Goal: Task Accomplishment & Management: Manage account settings

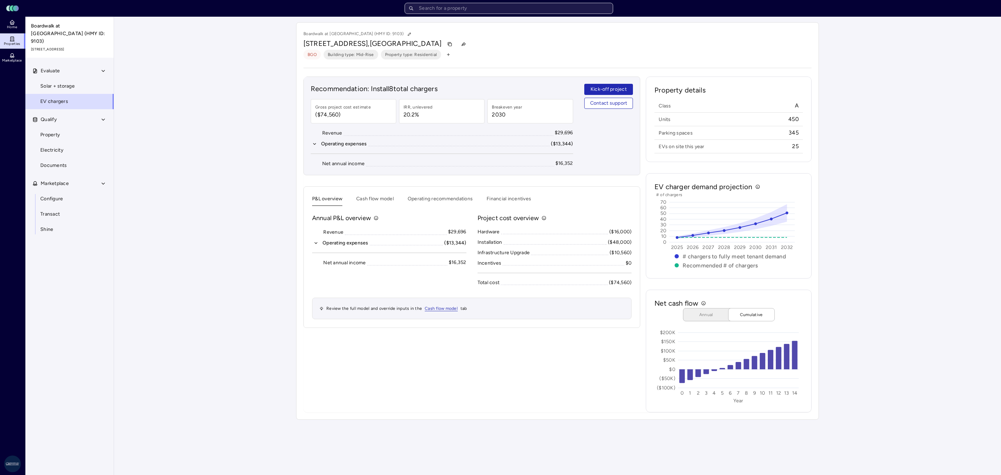
click at [486, 8] on input "text" at bounding box center [509, 8] width 209 height 11
type input "[PERSON_NAME]"
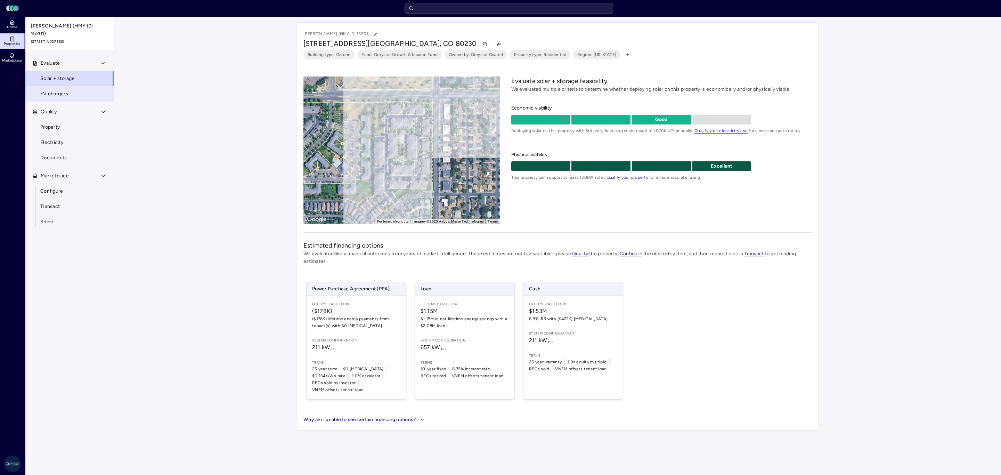
click at [66, 93] on link "EV chargers" at bounding box center [69, 93] width 89 height 15
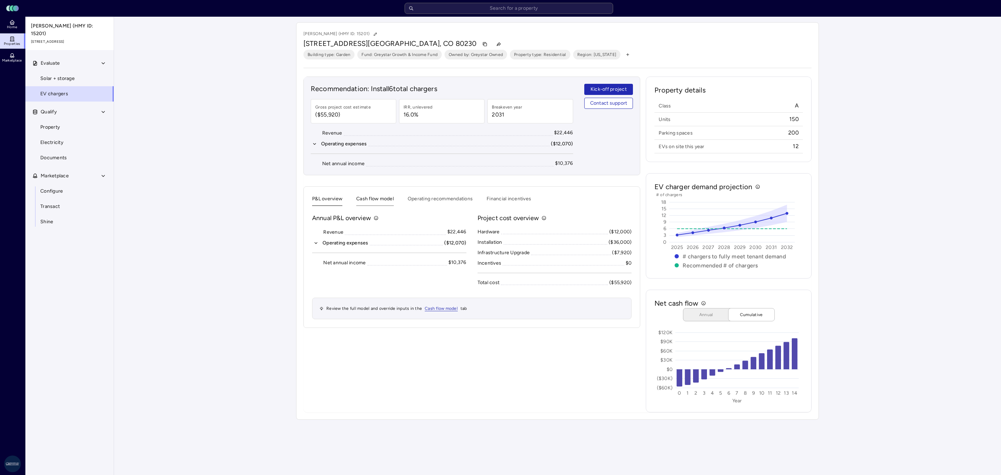
click at [358, 200] on button "Cash flow model" at bounding box center [375, 200] width 38 height 11
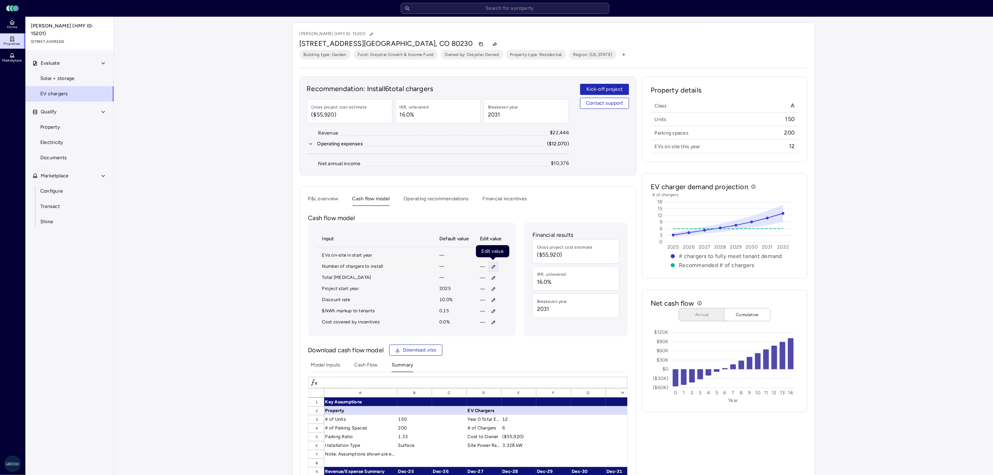
click at [495, 268] on icon "button" at bounding box center [493, 266] width 5 height 5
type input "16"
click at [515, 309] on button "Save" at bounding box center [526, 314] width 23 height 11
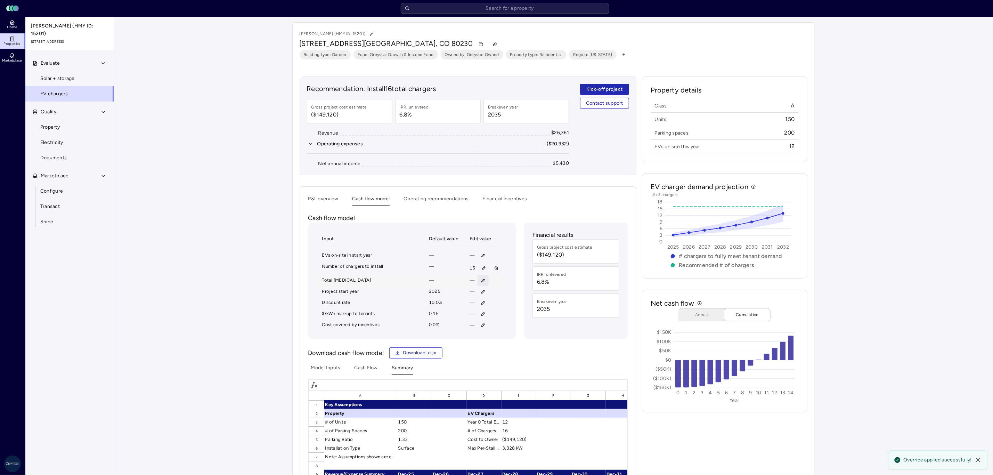
click at [484, 283] on icon "button" at bounding box center [483, 280] width 5 height 5
type input "15,231"
click at [504, 323] on button "Save" at bounding box center [515, 328] width 23 height 11
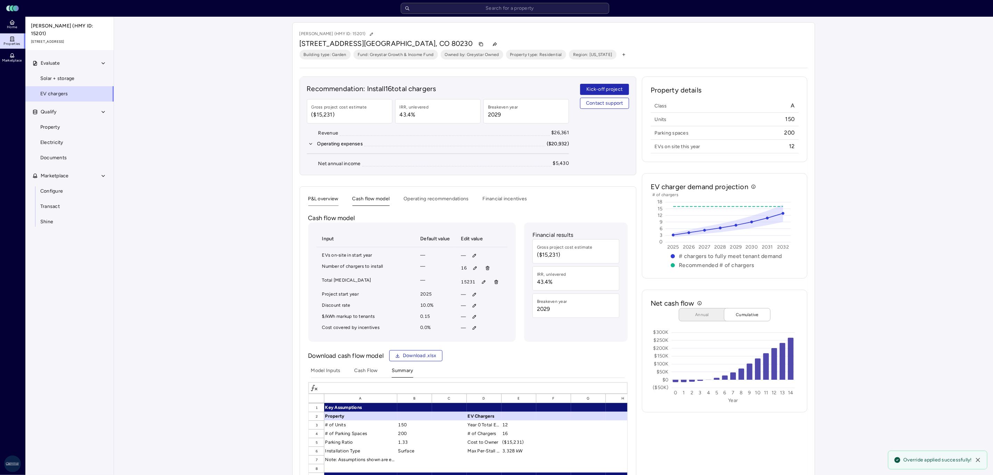
click at [322, 198] on button "P&L overview" at bounding box center [323, 200] width 30 height 11
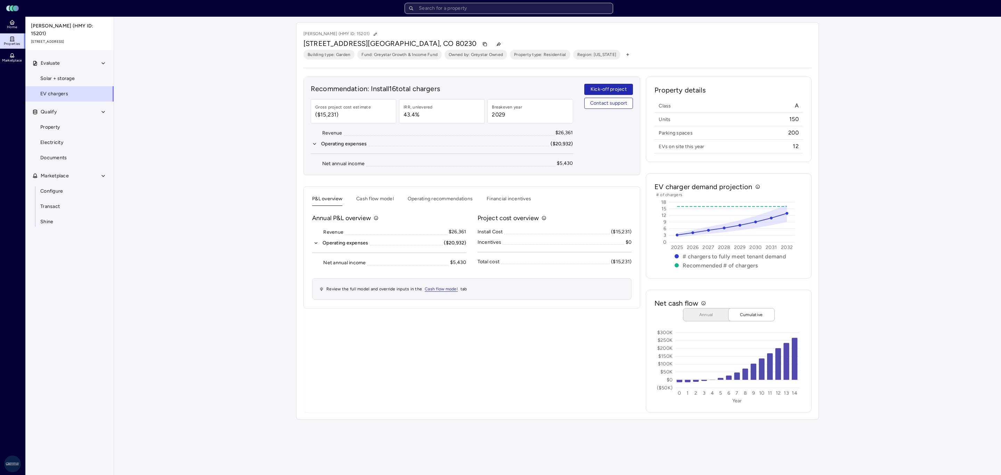
click at [500, 8] on input "text" at bounding box center [509, 8] width 209 height 11
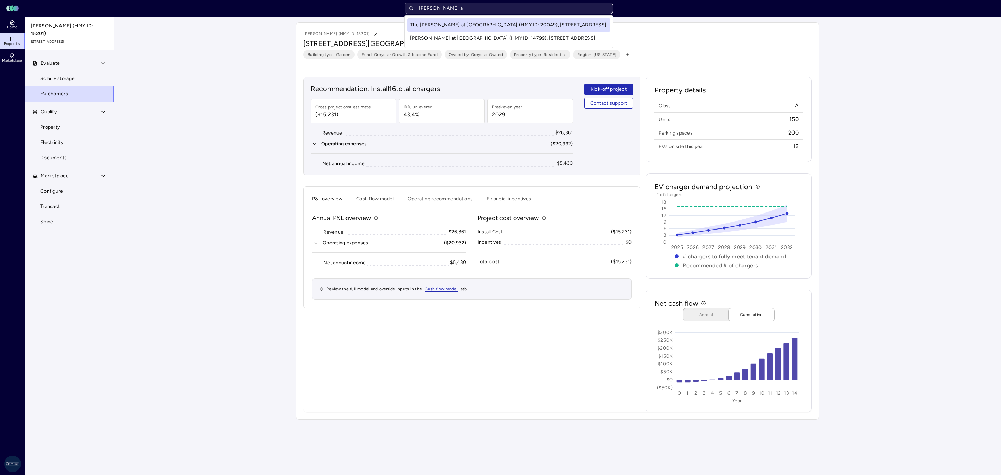
type input "[PERSON_NAME] at"
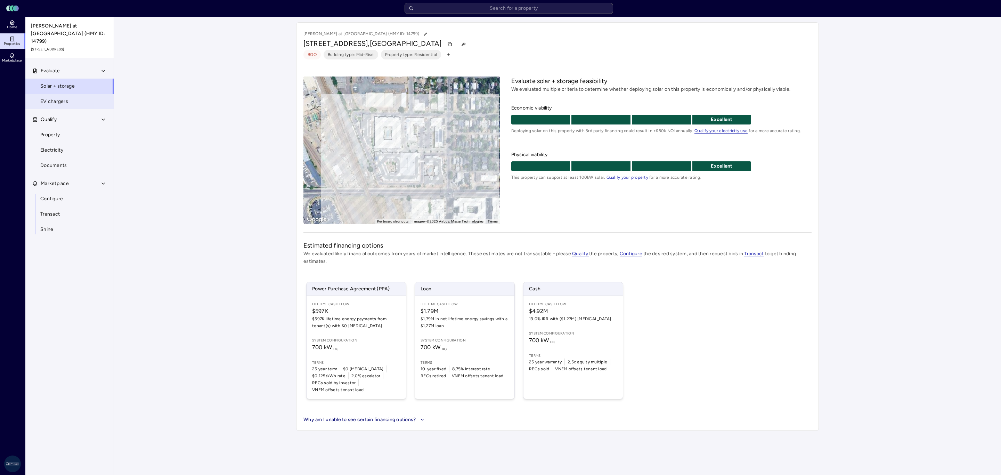
click at [35, 94] on link "EV chargers" at bounding box center [69, 101] width 89 height 15
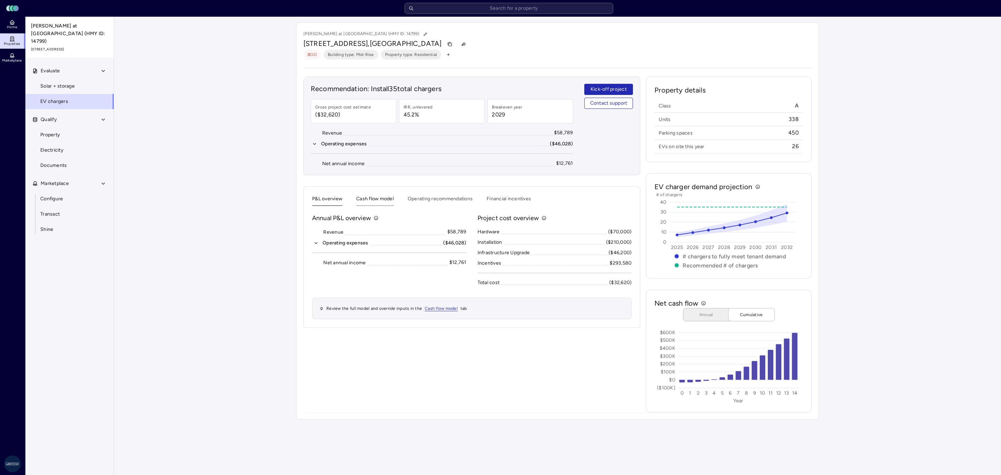
click at [383, 204] on button "Cash flow model" at bounding box center [375, 200] width 38 height 11
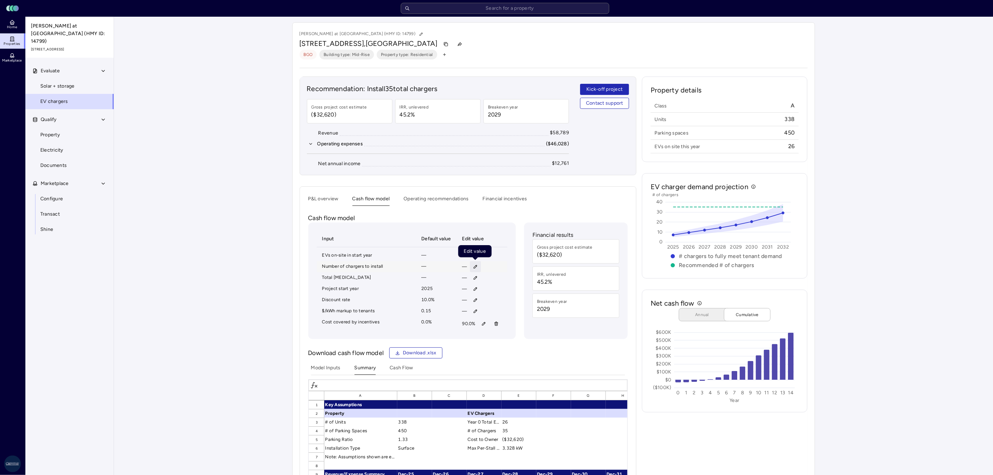
click at [476, 266] on icon "button" at bounding box center [475, 266] width 5 height 5
type input "6"
click at [506, 319] on span "Save" at bounding box center [507, 315] width 11 height 8
click at [493, 326] on button "button" at bounding box center [496, 323] width 11 height 11
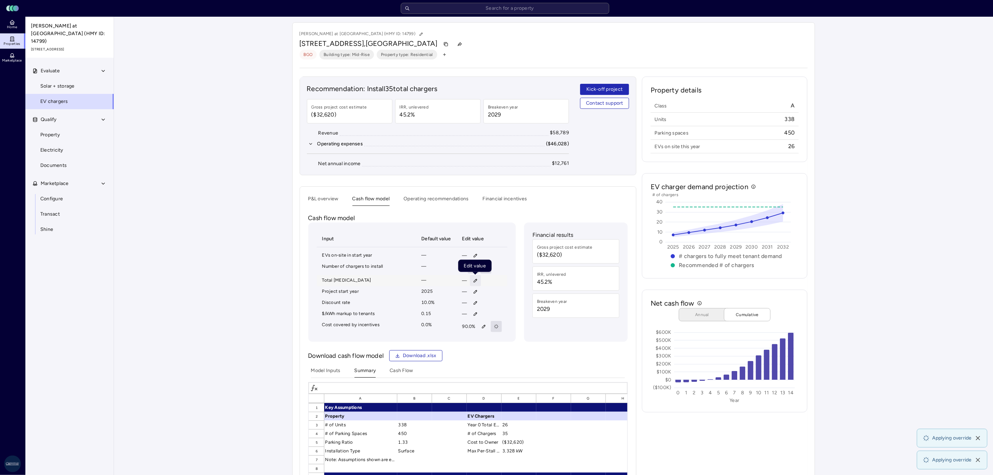
click at [475, 283] on icon "button" at bounding box center [475, 280] width 5 height 5
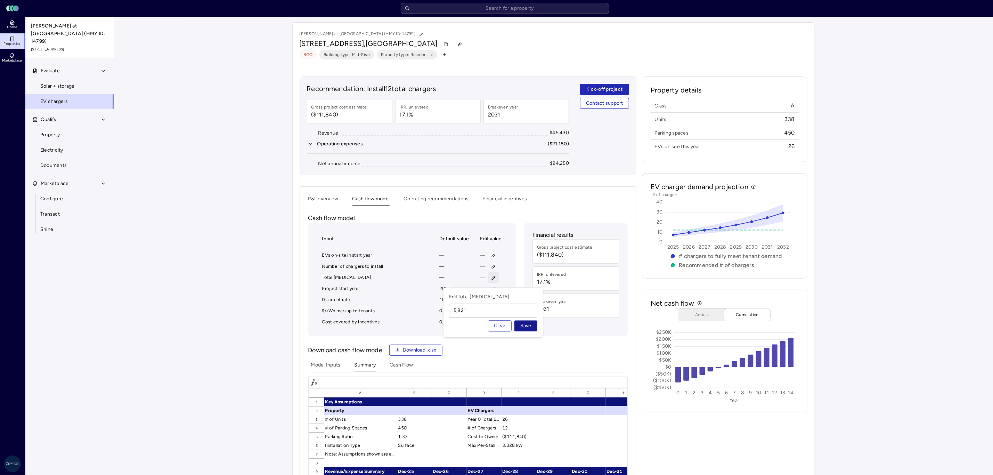
type input "5,821"
click at [522, 323] on span "Save" at bounding box center [526, 326] width 11 height 8
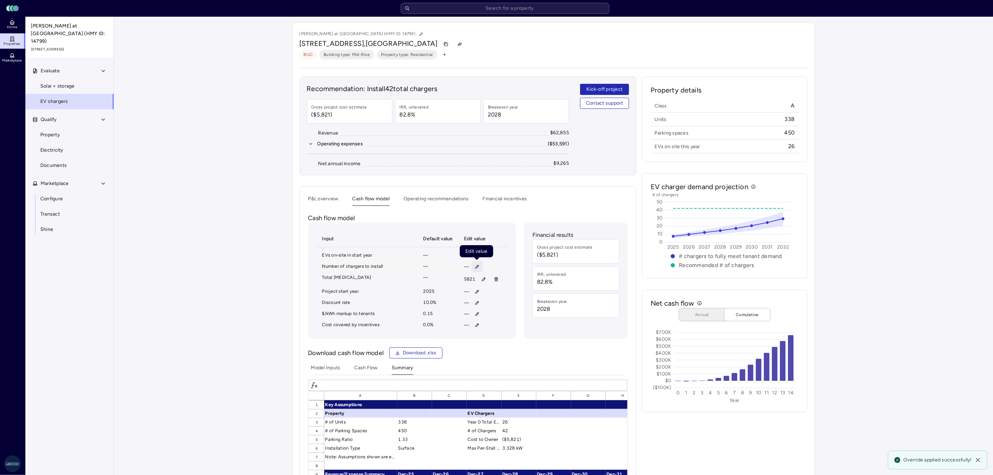
click at [475, 269] on icon "button" at bounding box center [477, 266] width 5 height 5
type input "6"
click at [498, 309] on button "Save" at bounding box center [509, 314] width 23 height 11
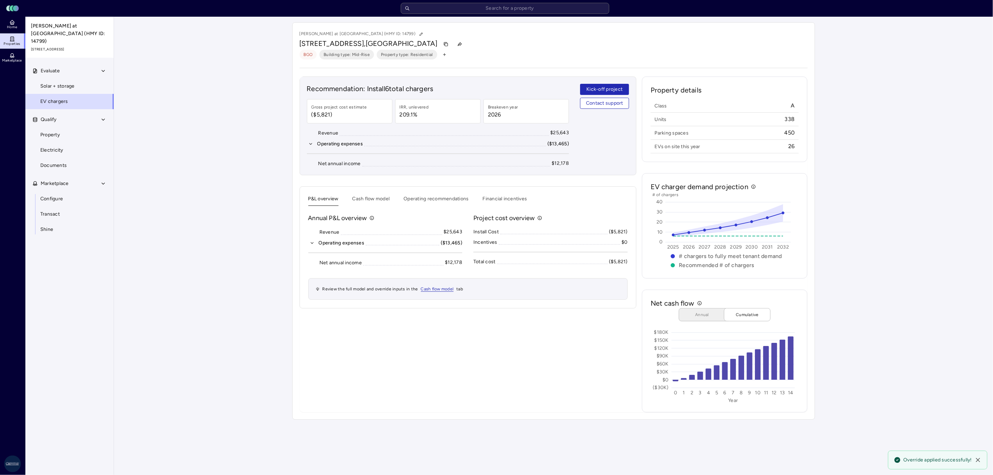
click at [321, 197] on button "P&L overview" at bounding box center [323, 200] width 30 height 11
click at [319, 244] on icon "button" at bounding box center [316, 243] width 5 height 5
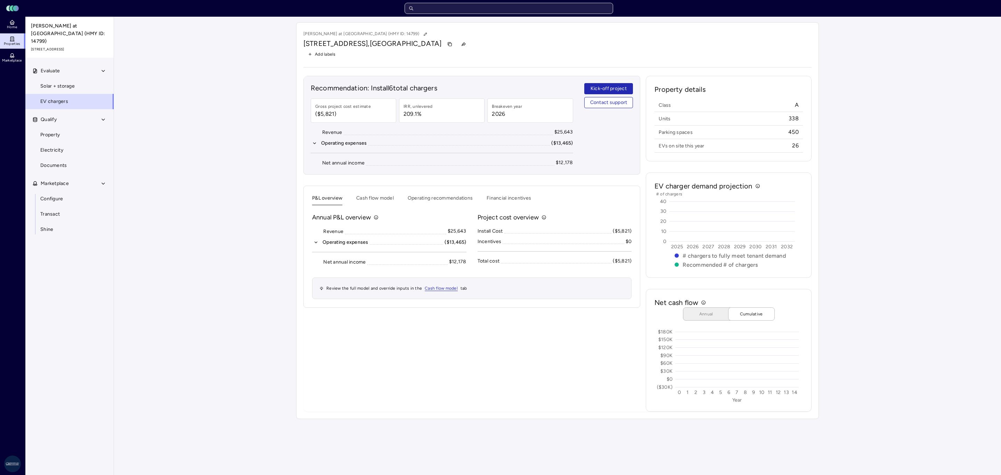
click at [478, 10] on input "text" at bounding box center [509, 8] width 209 height 11
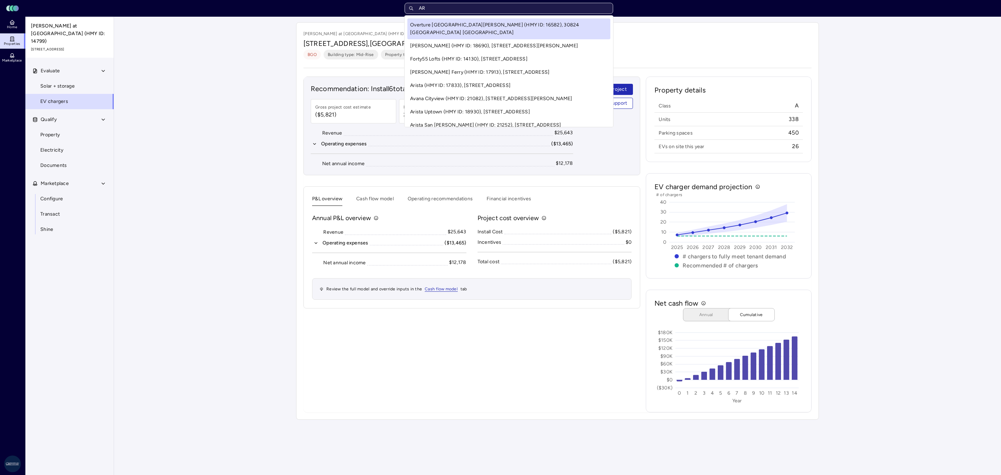
type input "A"
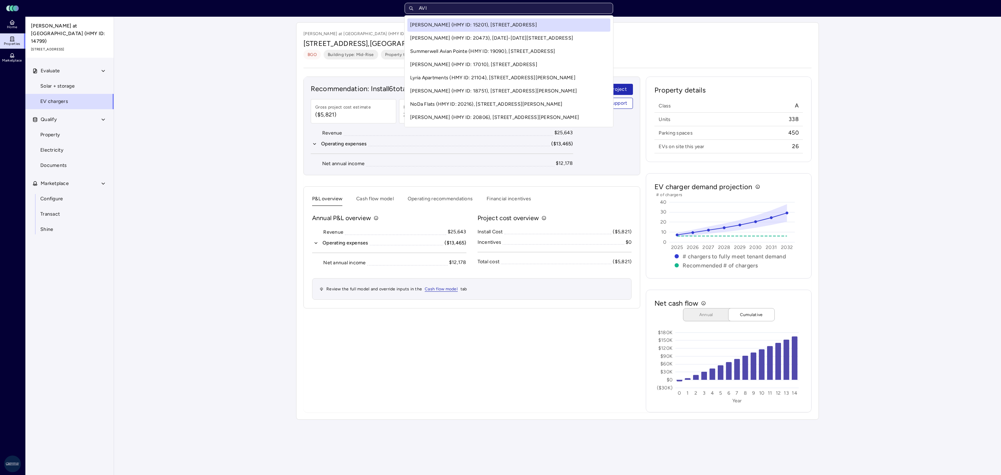
type input "AVIA"
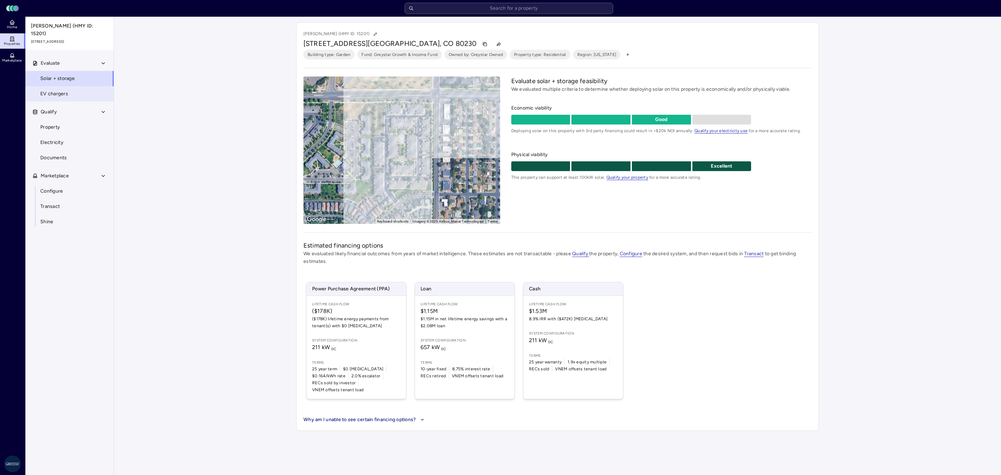
click at [54, 90] on span "EV chargers" at bounding box center [54, 94] width 28 height 8
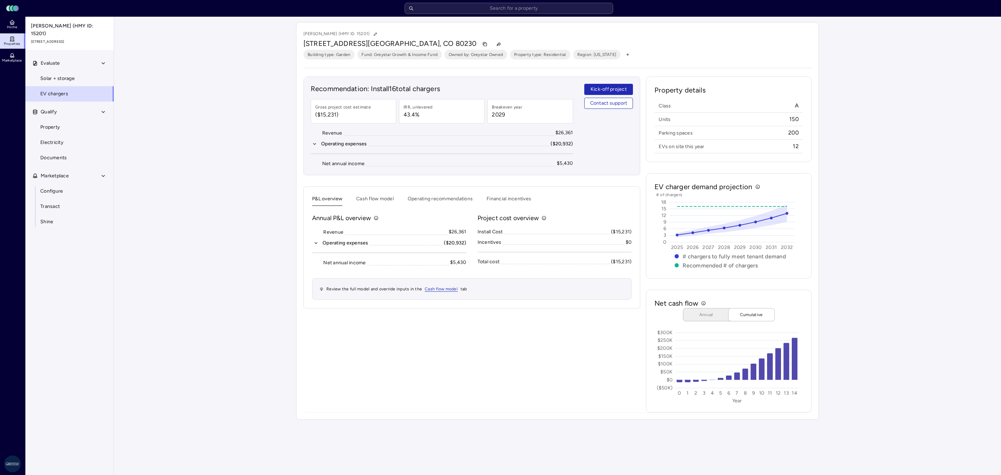
click at [321, 244] on button "Operating expenses ($20,932)" at bounding box center [389, 243] width 154 height 8
